Goal: Task Accomplishment & Management: Manage account settings

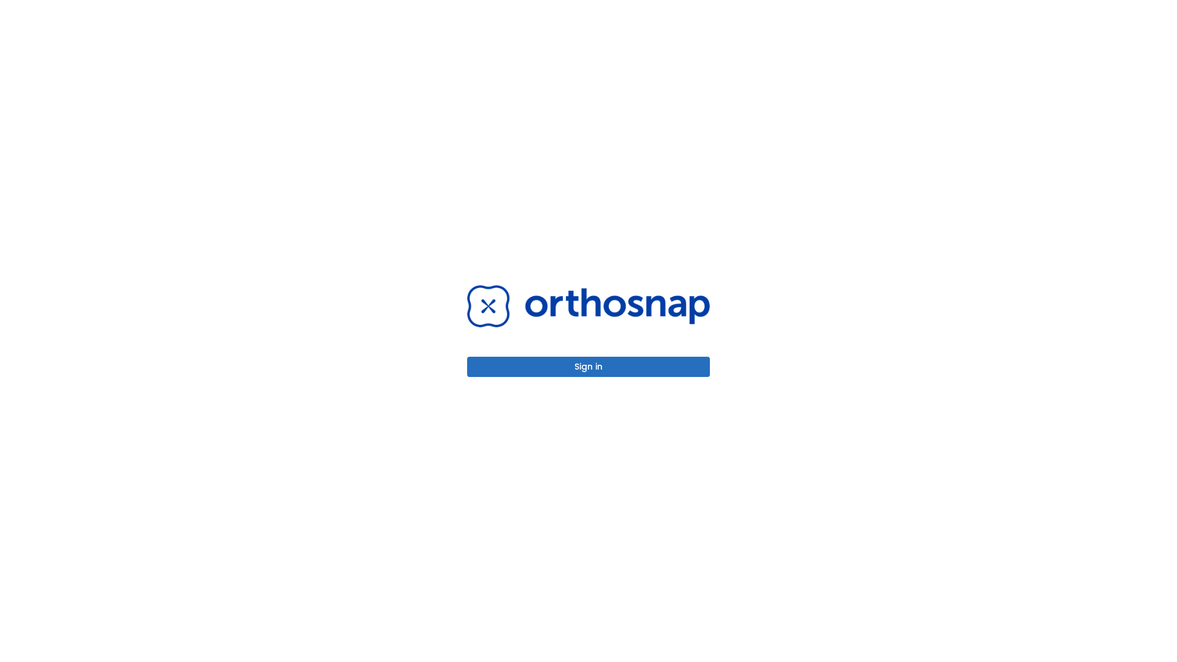
click at [588, 366] on button "Sign in" at bounding box center [588, 367] width 243 height 20
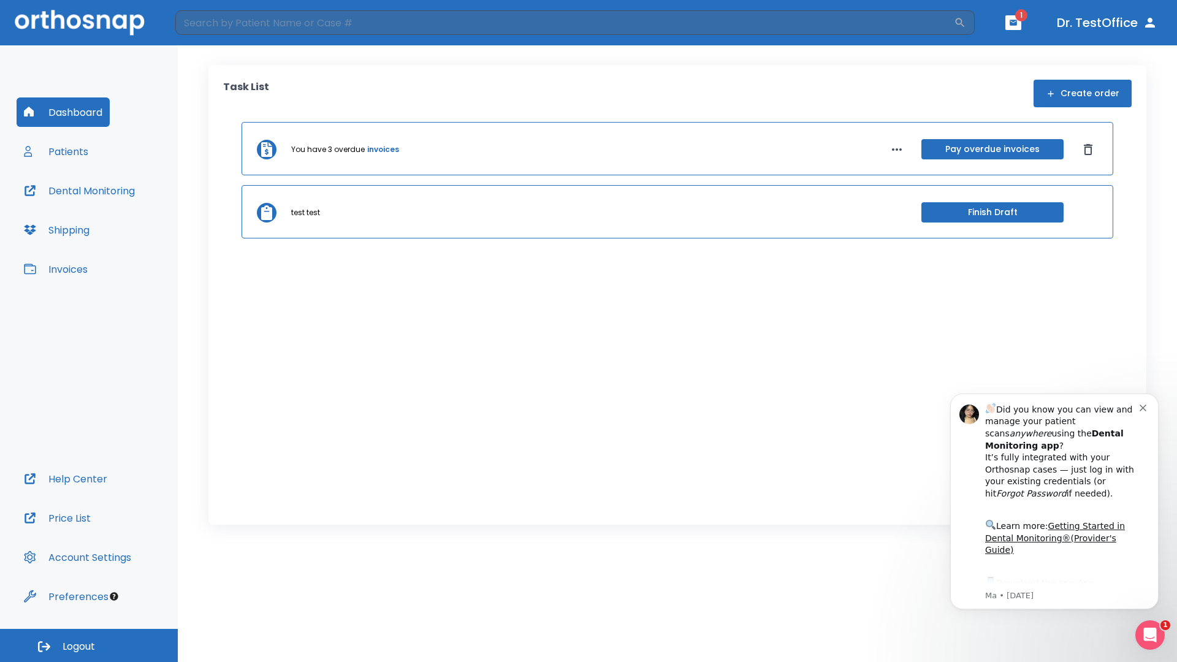
click at [89, 645] on span "Logout" at bounding box center [79, 646] width 32 height 13
